Goal: Task Accomplishment & Management: Use online tool/utility

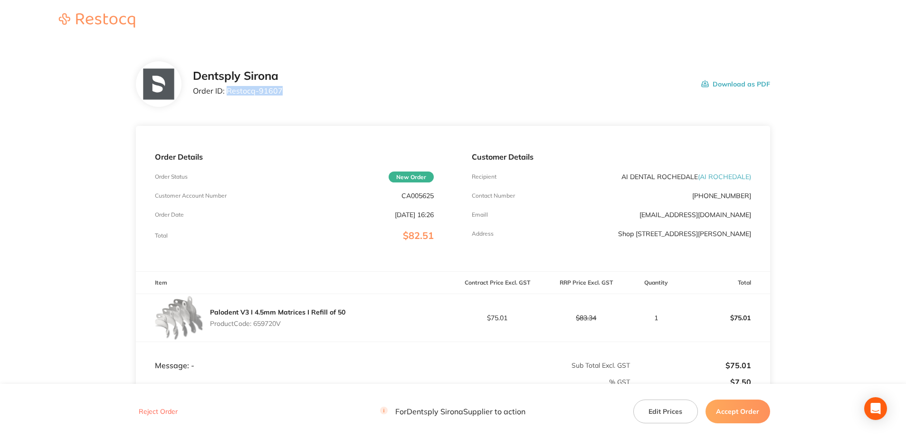
drag, startPoint x: 257, startPoint y: 95, endPoint x: 228, endPoint y: 96, distance: 29.0
click at [228, 96] on div "Dentsply Sirona Order ID: Restocq- 91607 Download as PDF" at bounding box center [481, 83] width 577 height 29
copy p "Restocq- 91607"
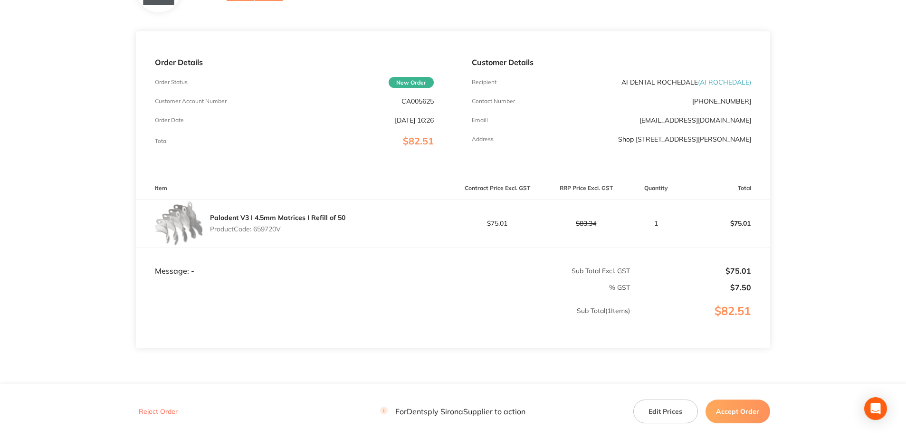
scroll to position [95, 0]
drag, startPoint x: 285, startPoint y: 230, endPoint x: 256, endPoint y: 230, distance: 29.0
click at [256, 230] on p "Product Code: 659720V" at bounding box center [277, 229] width 135 height 8
copy p "659720V"
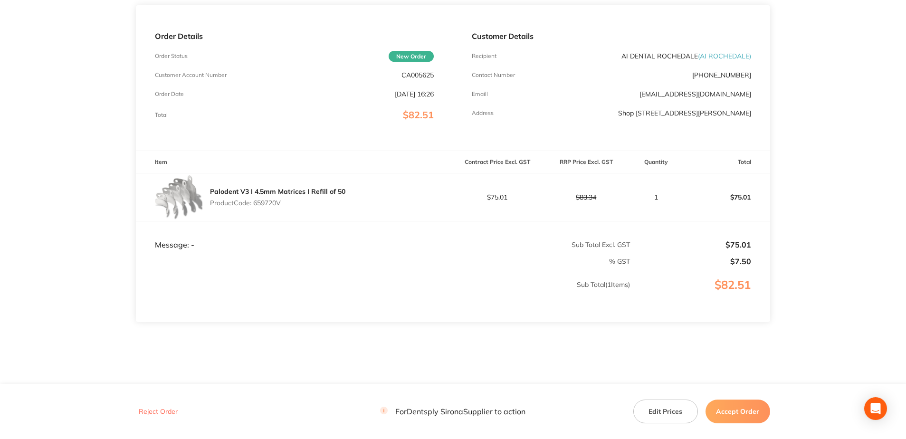
scroll to position [135, 0]
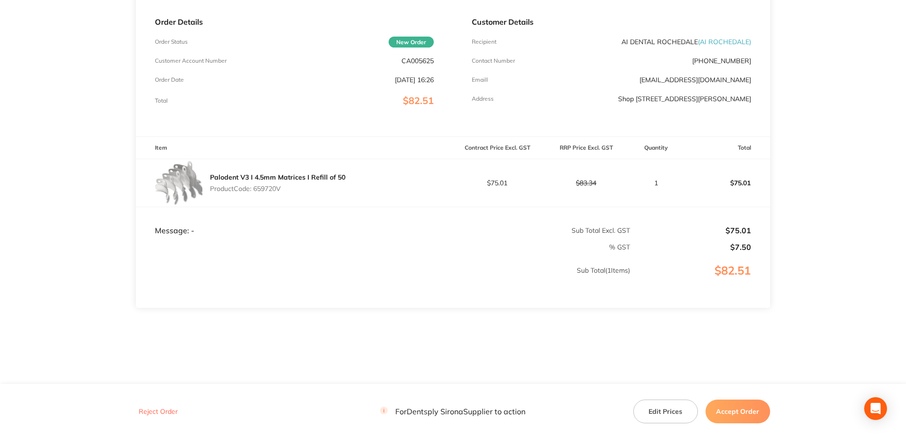
click at [736, 402] on button "Accept Order" at bounding box center [738, 412] width 65 height 24
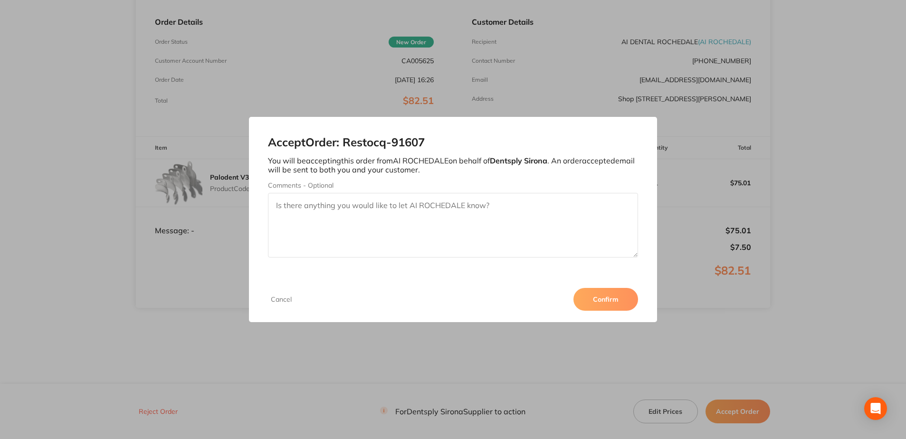
click at [621, 293] on button "Confirm" at bounding box center [605, 299] width 65 height 23
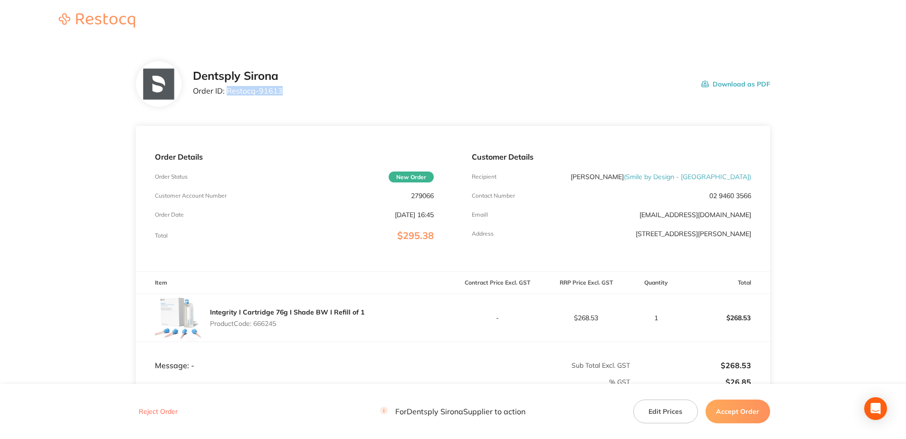
drag, startPoint x: 280, startPoint y: 92, endPoint x: 229, endPoint y: 97, distance: 51.5
click at [229, 97] on div "Dentsply Sirona Order ID: Restocq- 91613 Download as PDF" at bounding box center [481, 83] width 577 height 29
copy p "Restocq- 91613"
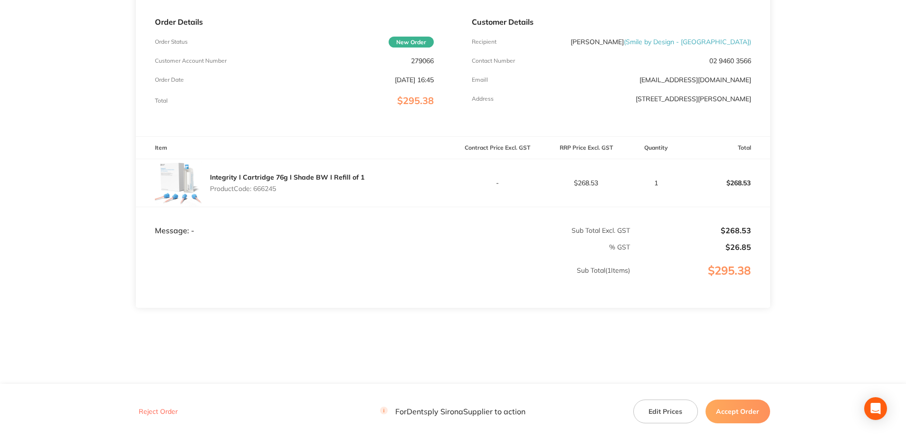
drag, startPoint x: 268, startPoint y: 191, endPoint x: 257, endPoint y: 190, distance: 11.4
click at [257, 190] on p "Product Code: 666245" at bounding box center [287, 189] width 154 height 8
copy p "666245"
click at [739, 405] on button "Accept Order" at bounding box center [738, 412] width 65 height 24
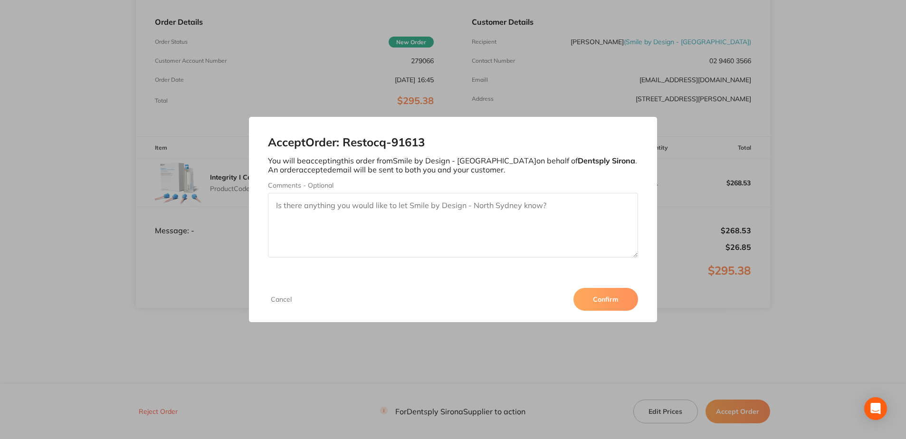
click at [607, 298] on button "Confirm" at bounding box center [605, 299] width 65 height 23
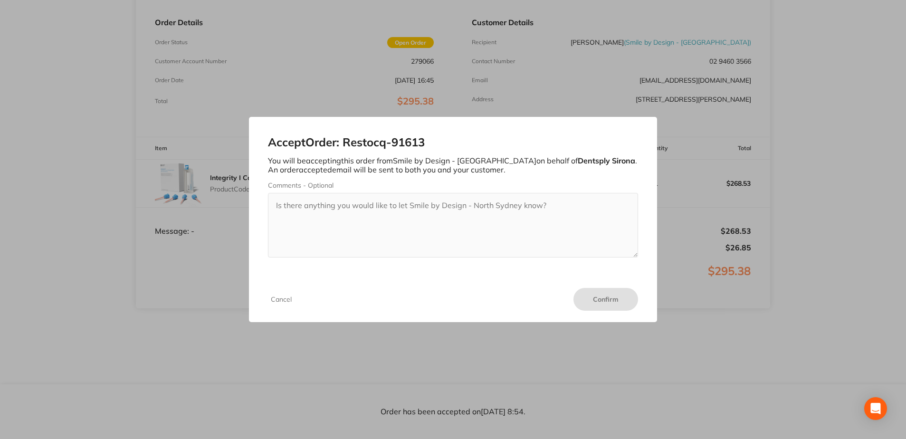
scroll to position [134, 0]
